Goal: Task Accomplishment & Management: Use online tool/utility

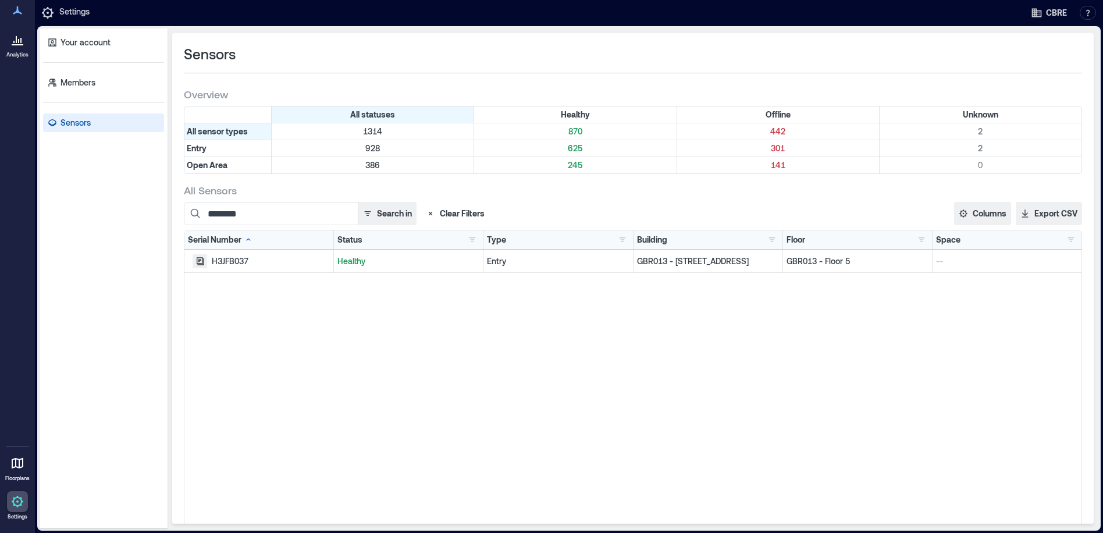
click at [199, 259] on icon "button" at bounding box center [201, 261] width 8 height 8
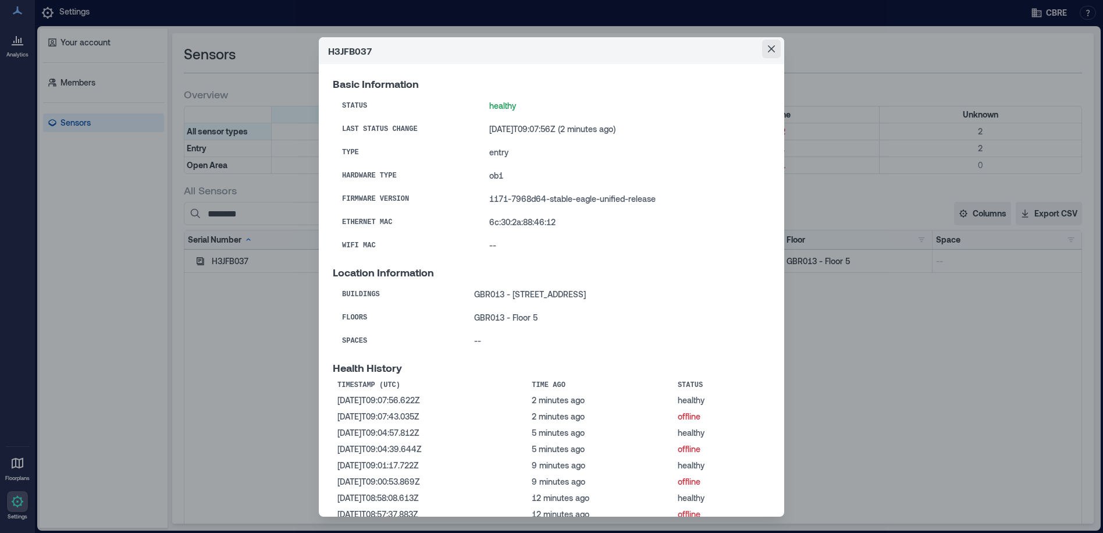
click at [774, 45] on button "Close" at bounding box center [771, 49] width 19 height 19
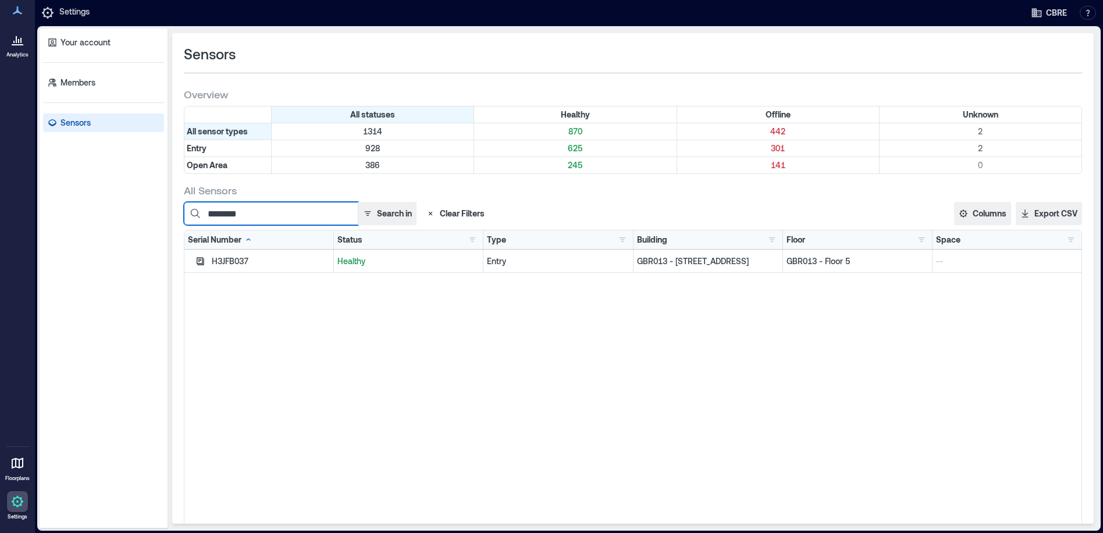
click at [275, 216] on input "********" at bounding box center [271, 213] width 175 height 23
drag, startPoint x: 263, startPoint y: 214, endPoint x: 181, endPoint y: 223, distance: 82.5
click at [181, 223] on div "Sensors Overview All statuses Healthy Offline Unknown All sensor types 1314 870…" at bounding box center [633, 278] width 922 height 490
paste input
click at [200, 261] on icon "button" at bounding box center [199, 261] width 9 height 9
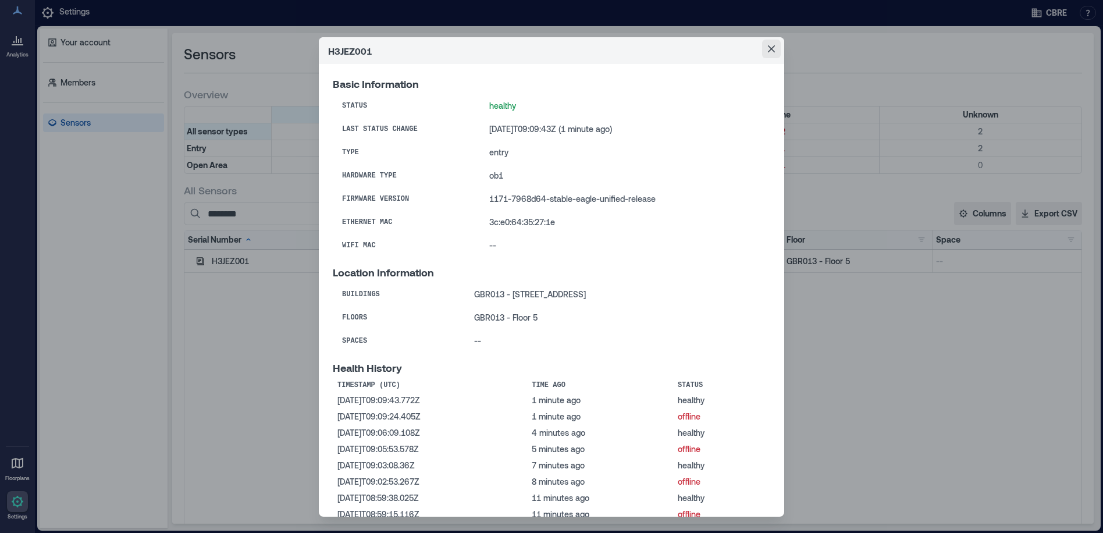
click at [767, 45] on button "Close" at bounding box center [771, 49] width 19 height 19
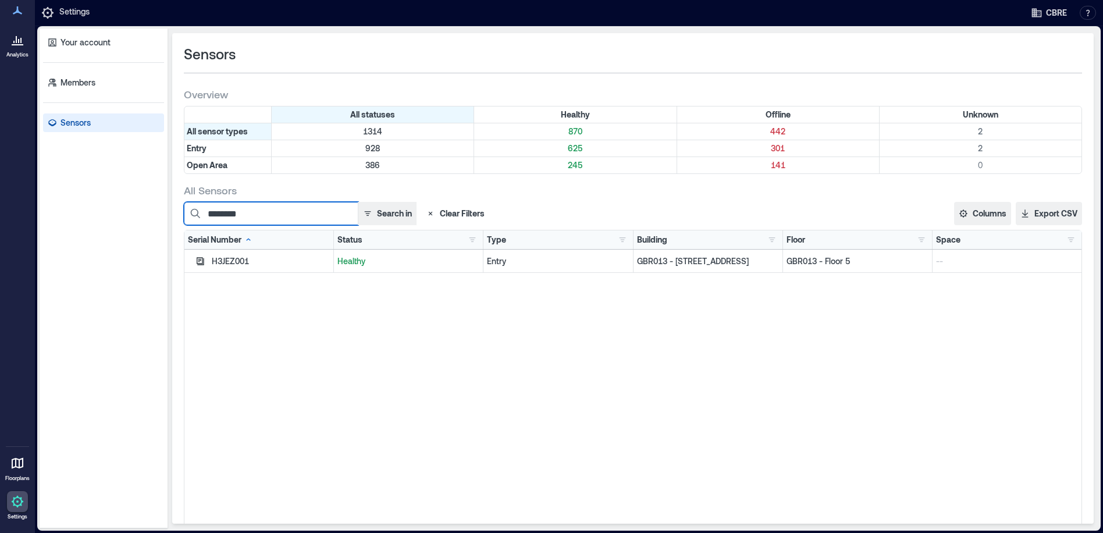
drag, startPoint x: 262, startPoint y: 214, endPoint x: 191, endPoint y: 224, distance: 71.2
click at [191, 224] on input "********" at bounding box center [271, 213] width 175 height 23
paste input
type input "********"
click at [198, 264] on icon "button" at bounding box center [201, 261] width 8 height 8
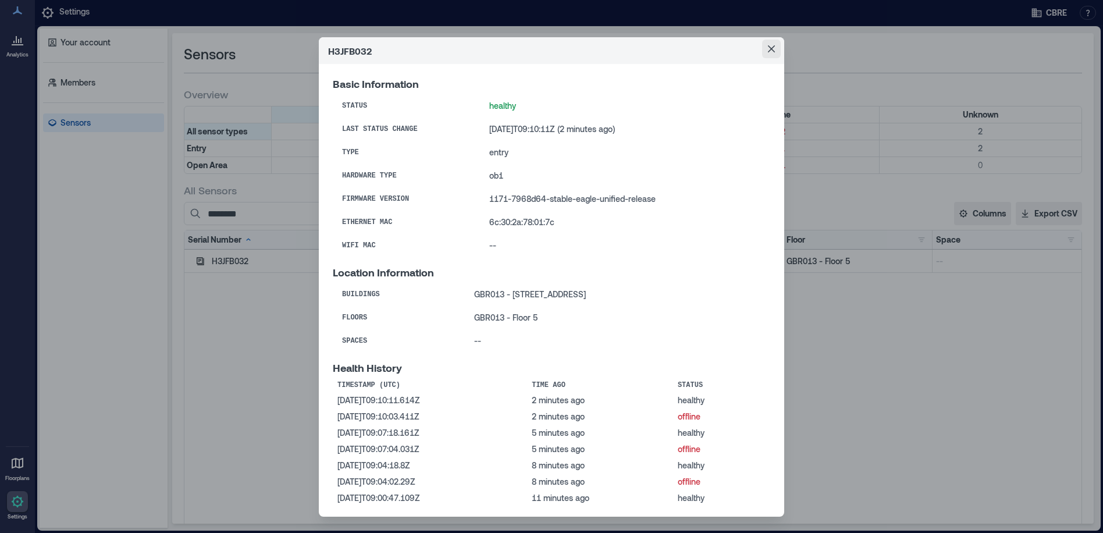
click at [769, 48] on icon "Close" at bounding box center [771, 48] width 7 height 7
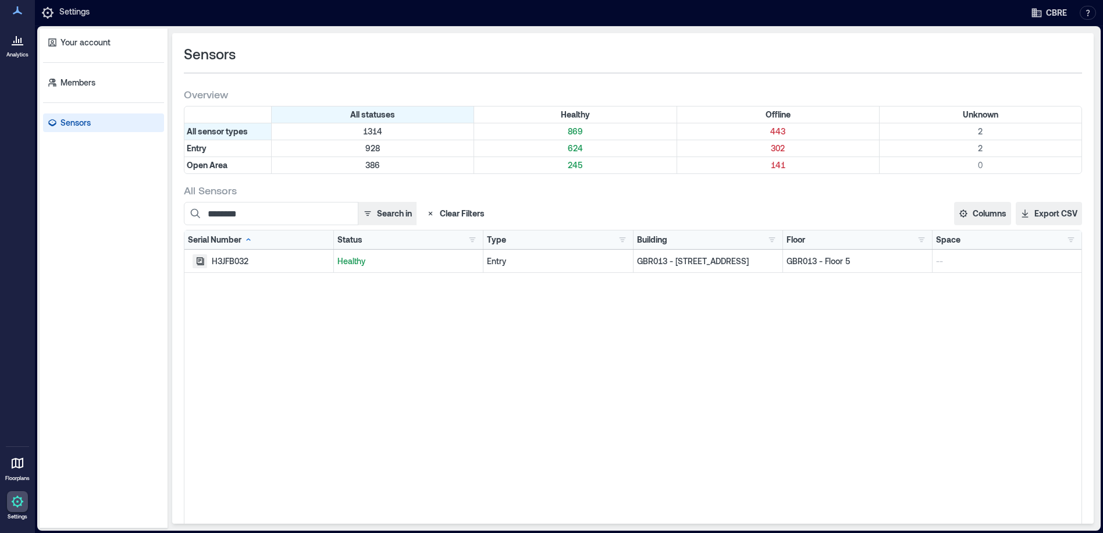
click at [200, 260] on icon "button" at bounding box center [201, 261] width 8 height 8
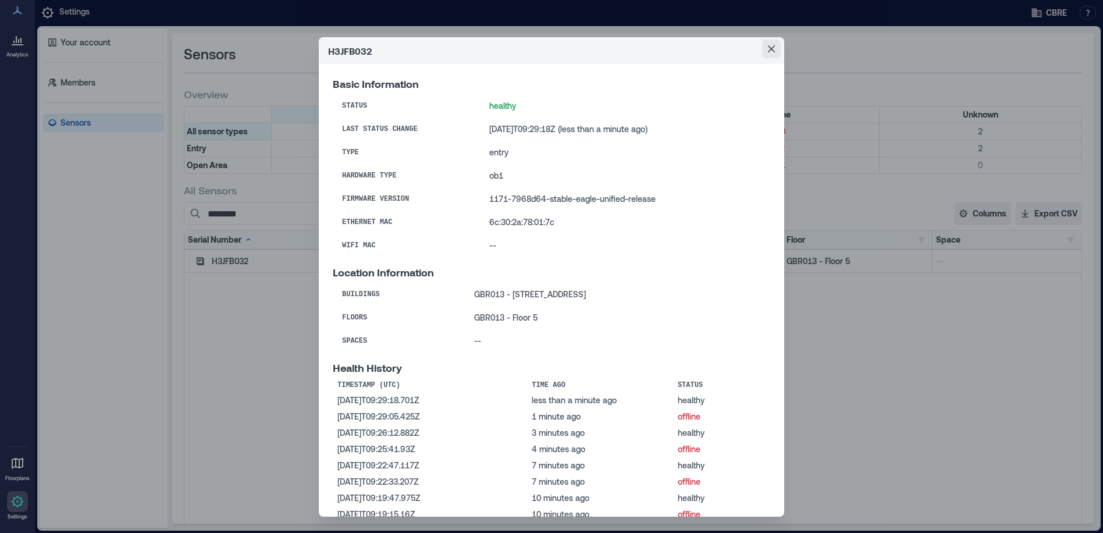
click at [770, 48] on icon "Close" at bounding box center [771, 48] width 7 height 7
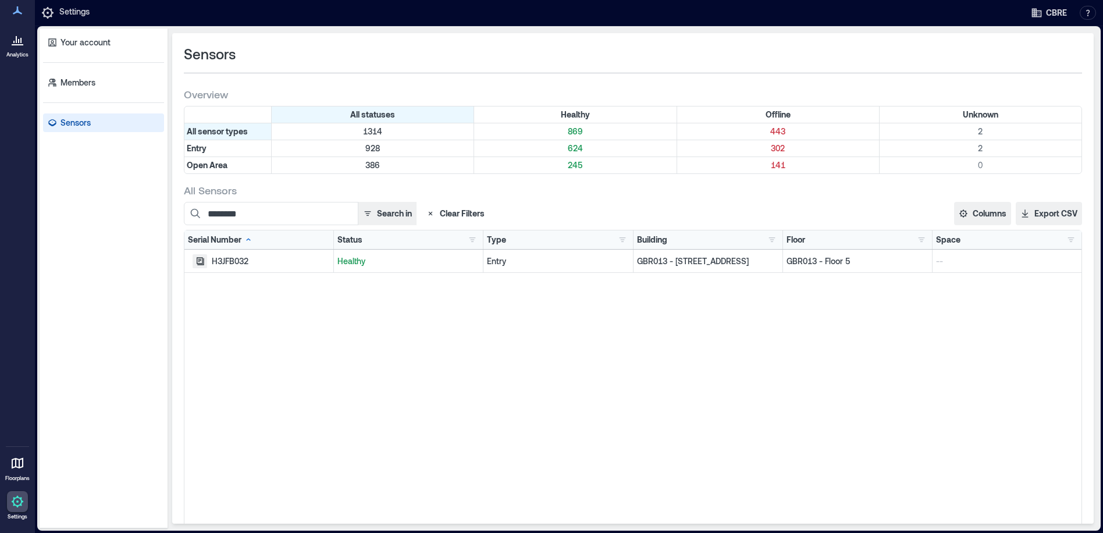
click at [197, 258] on icon "button" at bounding box center [201, 261] width 8 height 8
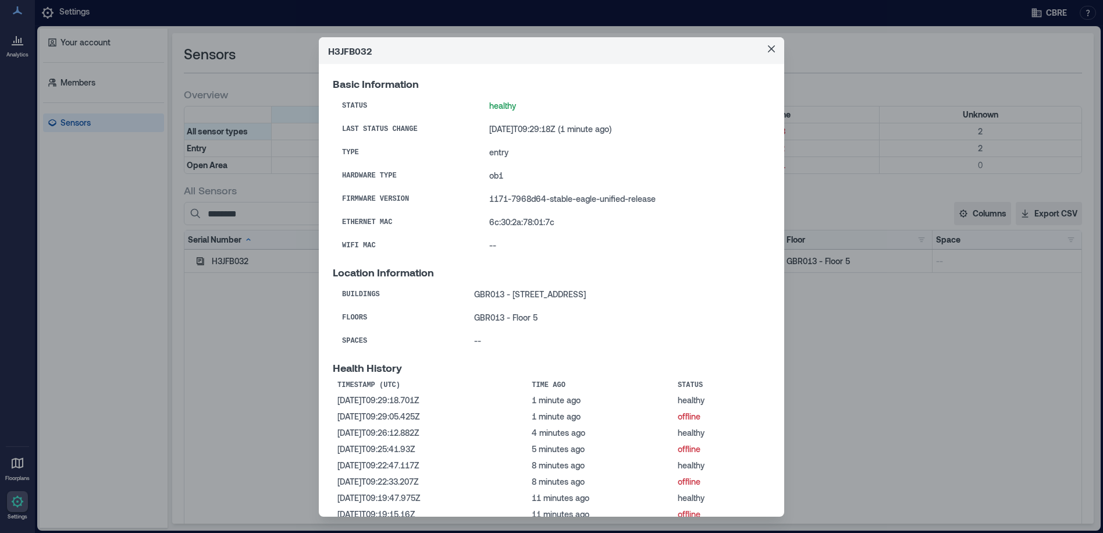
drag, startPoint x: 769, startPoint y: 49, endPoint x: 735, endPoint y: 60, distance: 35.0
click at [769, 49] on icon "Close" at bounding box center [771, 48] width 7 height 7
